Goal: Task Accomplishment & Management: Use online tool/utility

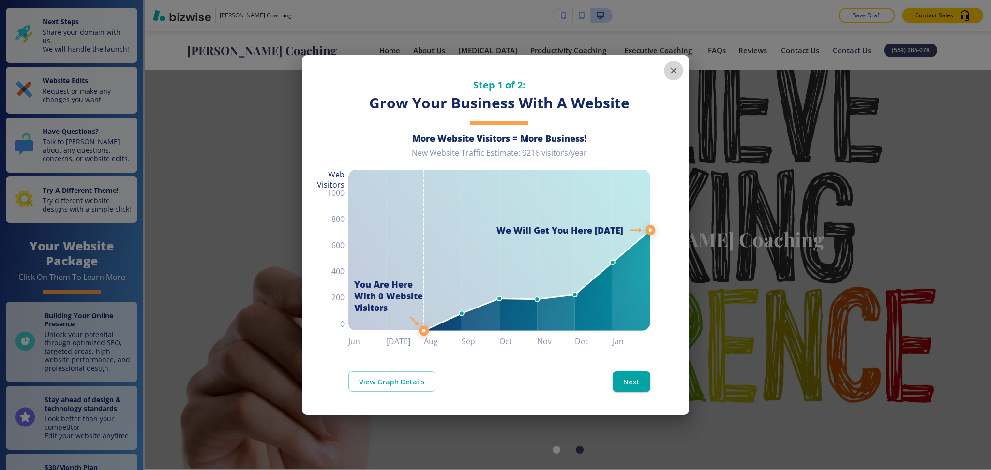
click at [675, 71] on icon "button" at bounding box center [674, 71] width 12 height 12
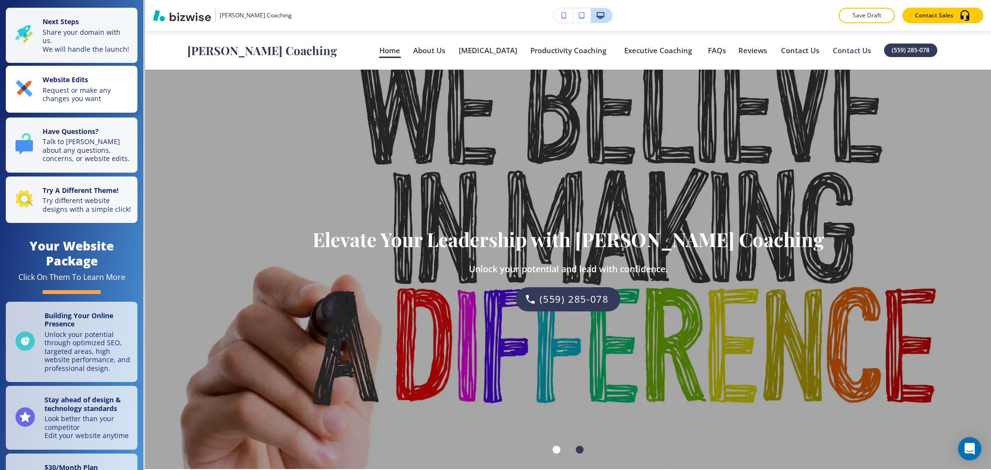
click at [75, 99] on p "Request or make any changes you want" at bounding box center [87, 94] width 89 height 17
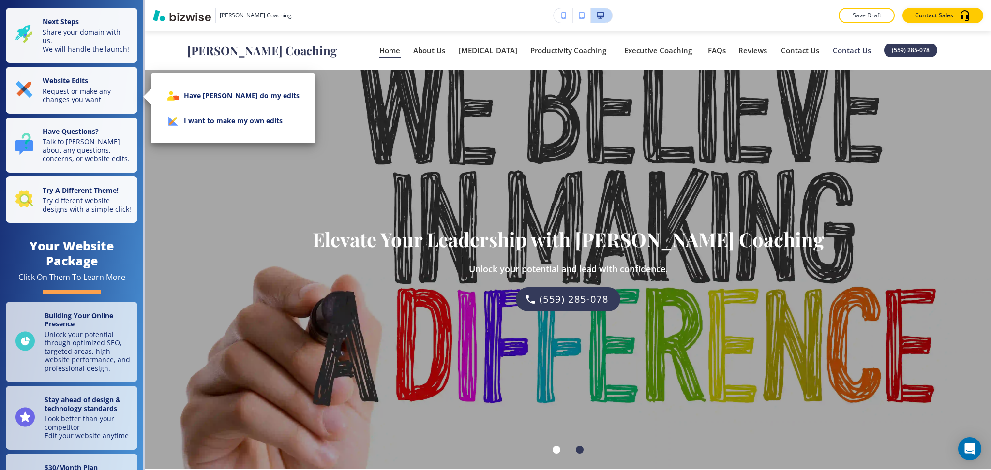
click at [188, 126] on li "I want to make my own edits" at bounding box center [233, 120] width 149 height 25
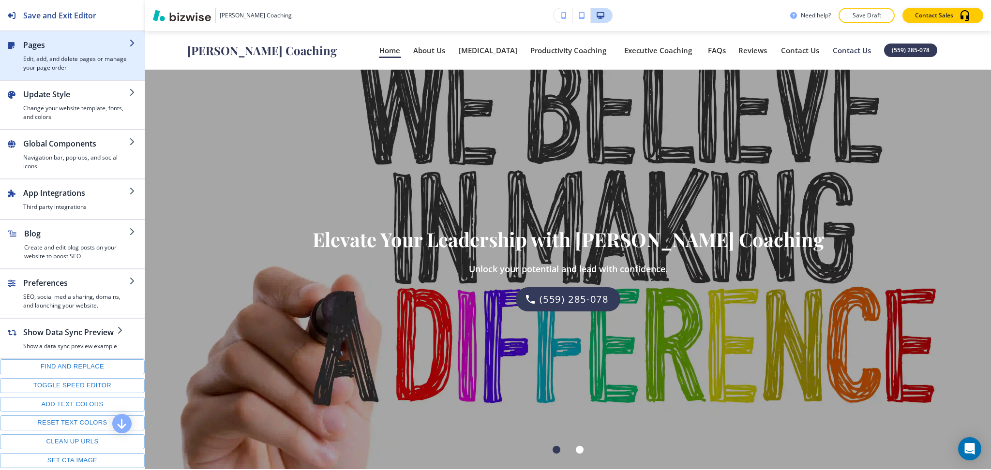
click at [57, 47] on h2 "Pages" at bounding box center [76, 45] width 106 height 12
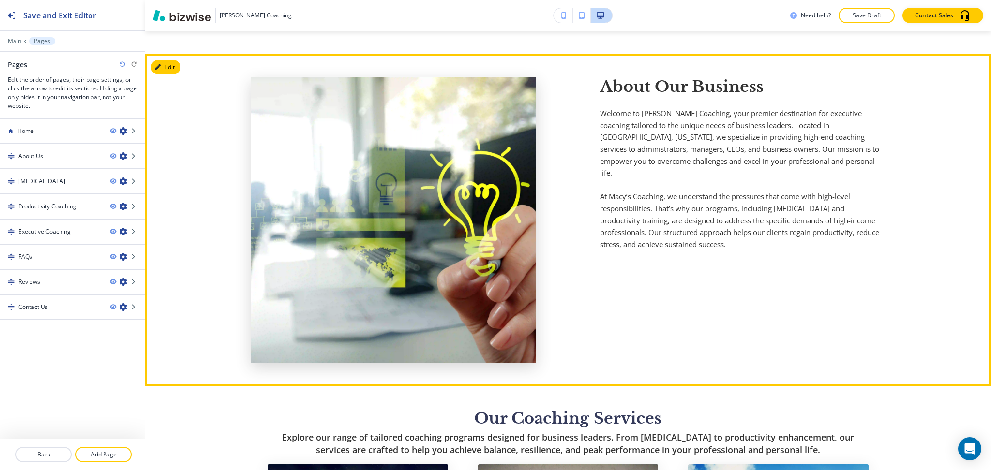
scroll to position [479, 0]
